Goal: Task Accomplishment & Management: Use online tool/utility

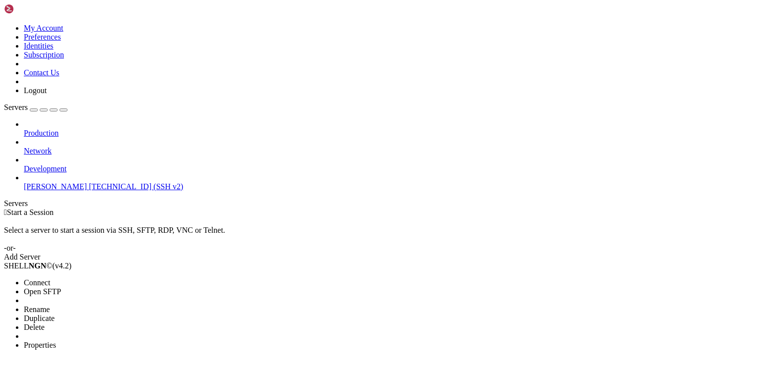
click at [55, 279] on li "Connect" at bounding box center [69, 283] width 90 height 9
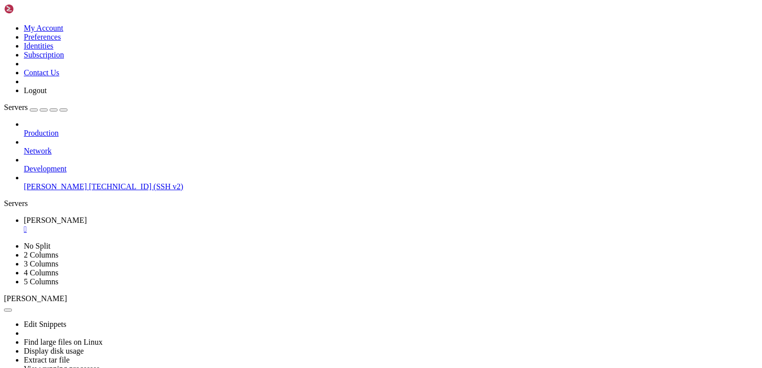
scroll to position [7, 0]
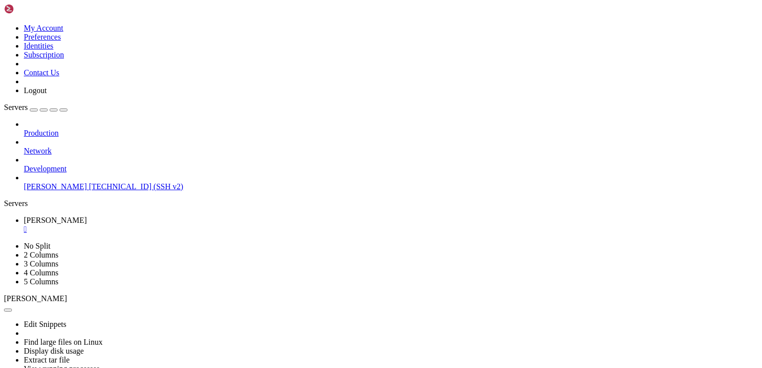
scroll to position [0, 0]
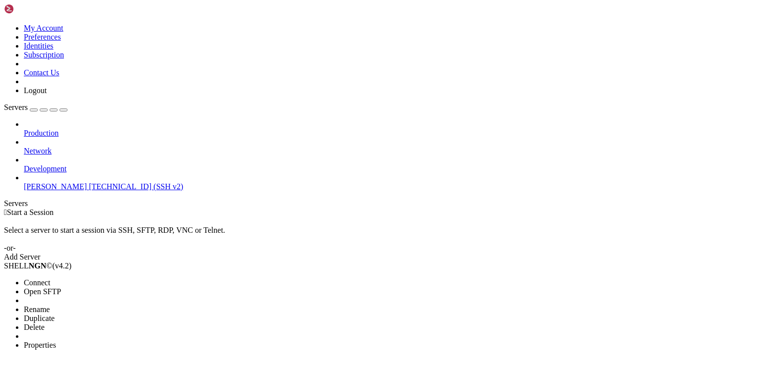
click at [105, 279] on li "Connect" at bounding box center [69, 283] width 90 height 9
click at [50, 279] on span "Connect" at bounding box center [37, 283] width 26 height 8
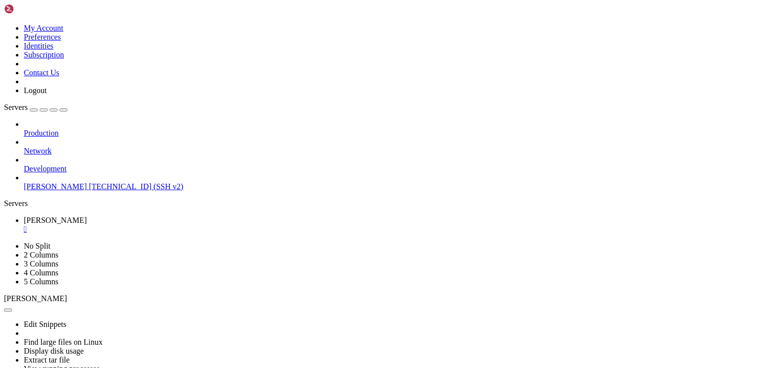
scroll to position [2820, 0]
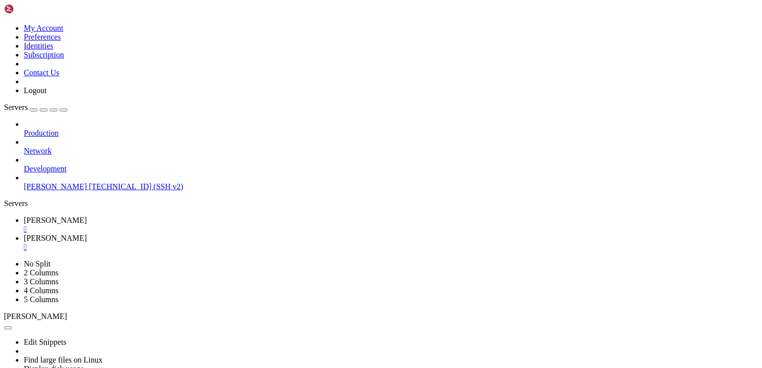
scroll to position [0, 0]
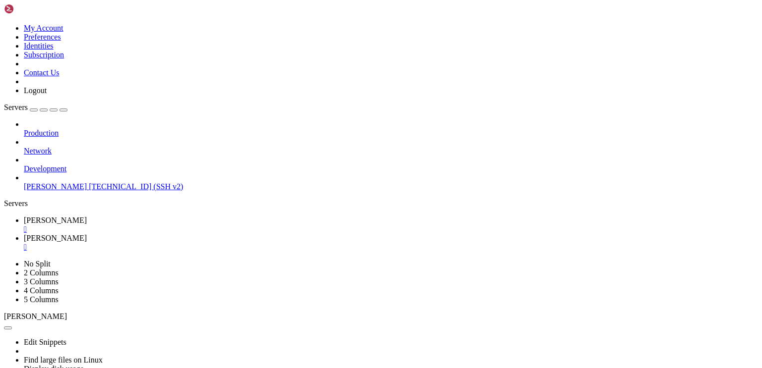
click at [211, 243] on div "" at bounding box center [391, 247] width 734 height 9
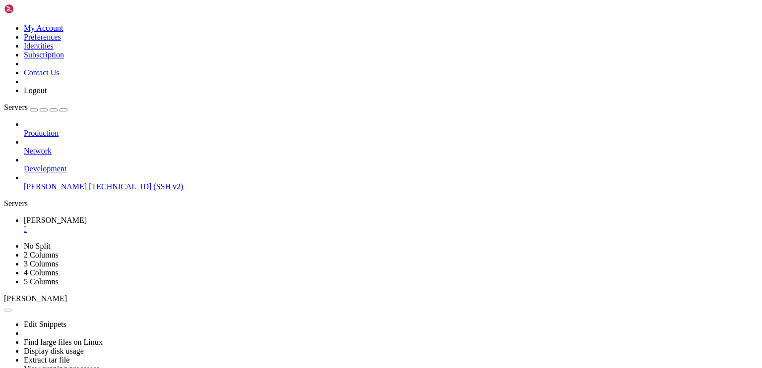
click at [163, 225] on div "" at bounding box center [391, 229] width 734 height 9
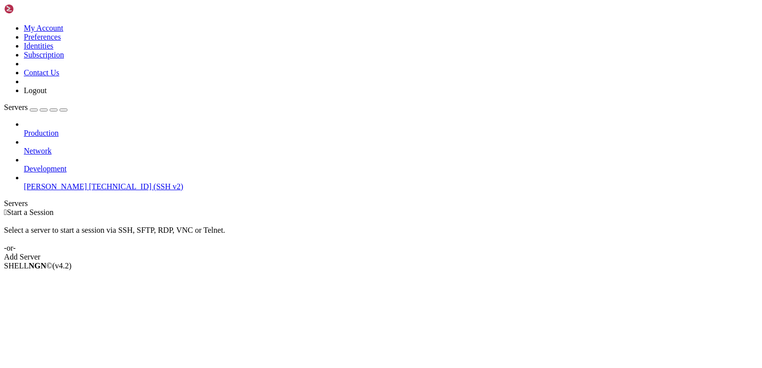
click at [89, 182] on span "[TECHNICAL_ID] (SSH v2)" at bounding box center [136, 186] width 94 height 8
click at [50, 279] on span "Connect" at bounding box center [37, 283] width 26 height 8
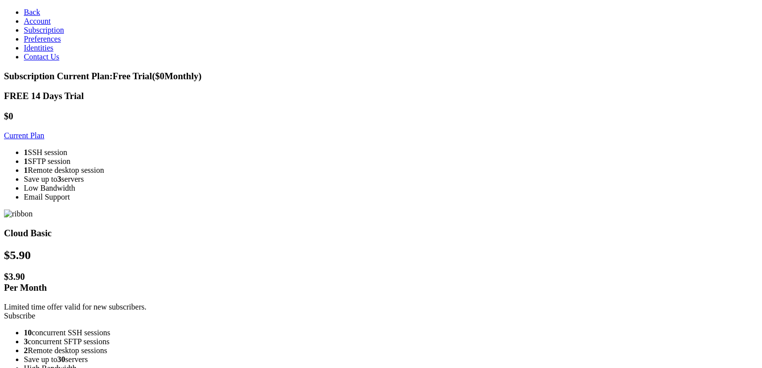
click at [44, 131] on link "Current Plan" at bounding box center [24, 135] width 40 height 8
click at [38, 61] on link "Contact Us" at bounding box center [42, 57] width 36 height 8
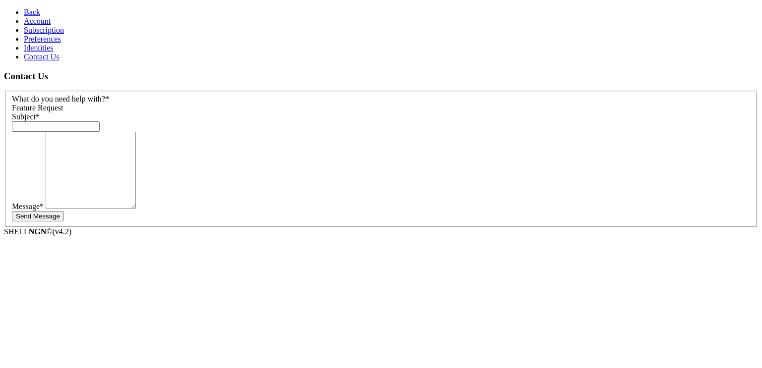
click at [24, 9] on icon at bounding box center [24, 12] width 0 height 8
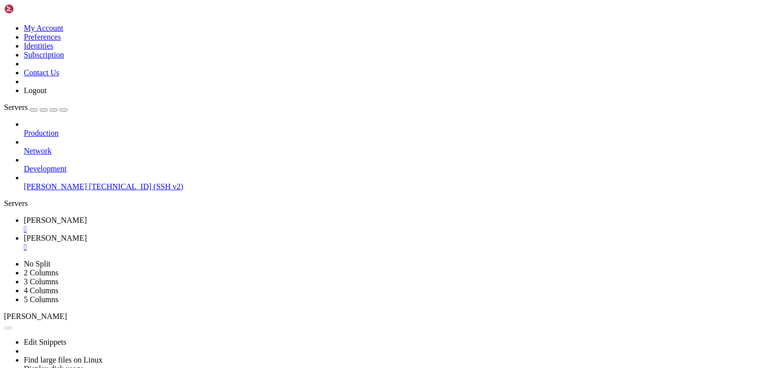
click at [209, 243] on div "" at bounding box center [391, 247] width 734 height 9
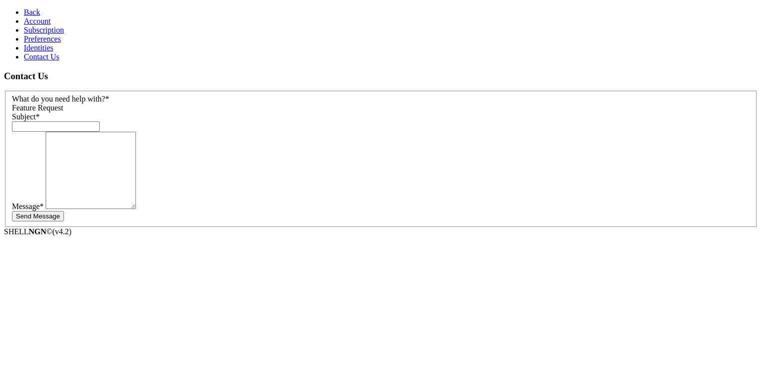
click at [24, 8] on span "Back" at bounding box center [32, 12] width 16 height 8
